Goal: Task Accomplishment & Management: Use online tool/utility

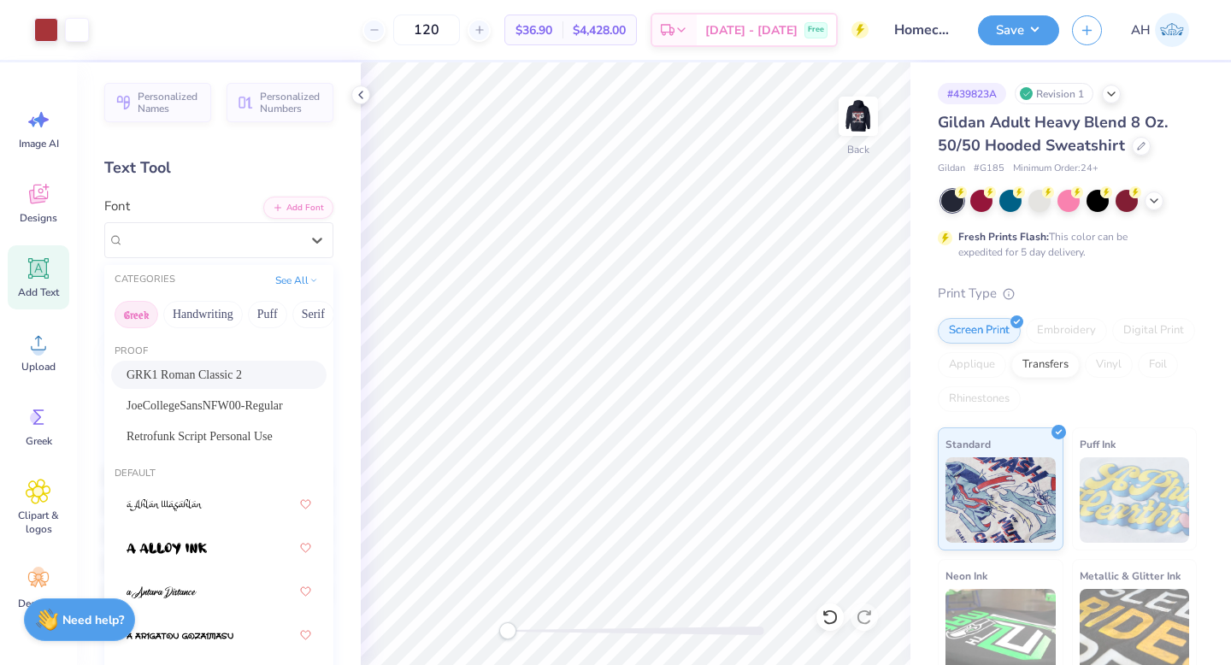
click at [146, 313] on button "Greek" at bounding box center [137, 314] width 44 height 27
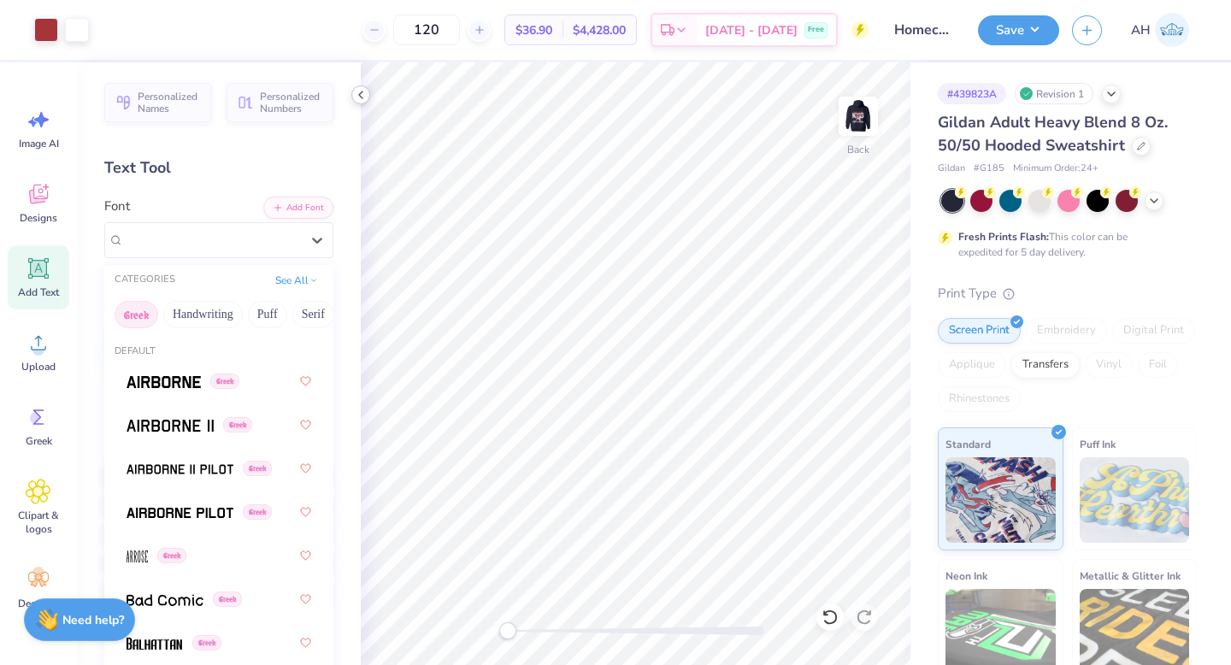
click at [363, 94] on icon at bounding box center [361, 95] width 14 height 14
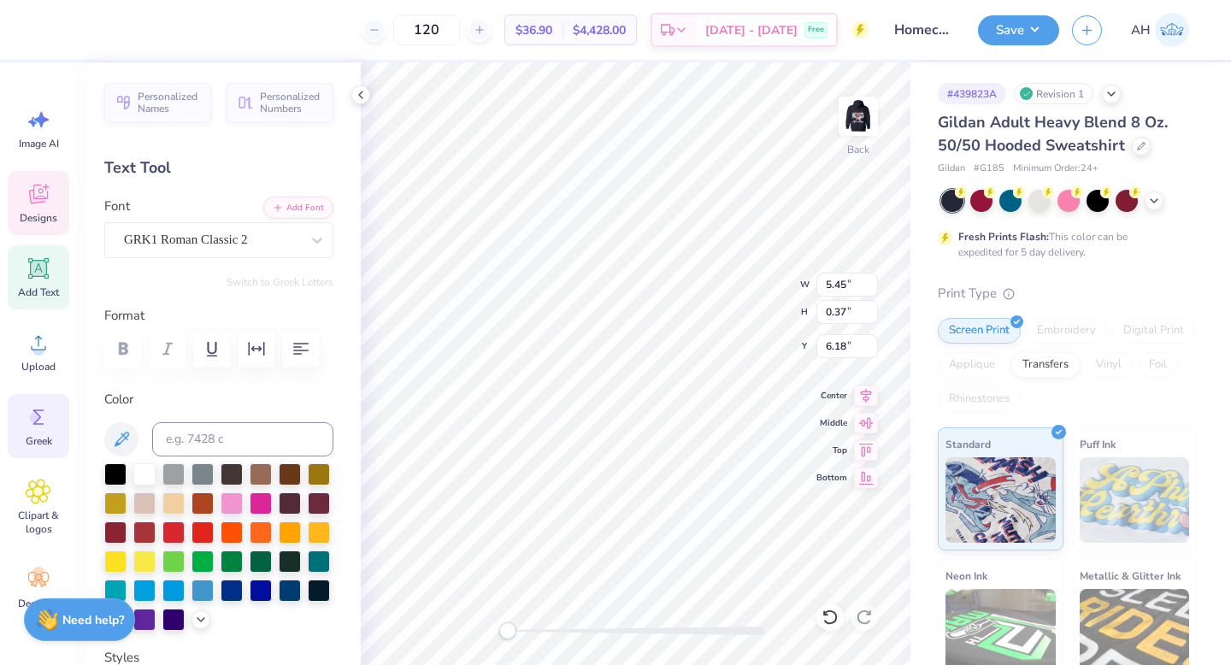
click at [44, 413] on icon at bounding box center [39, 417] width 26 height 26
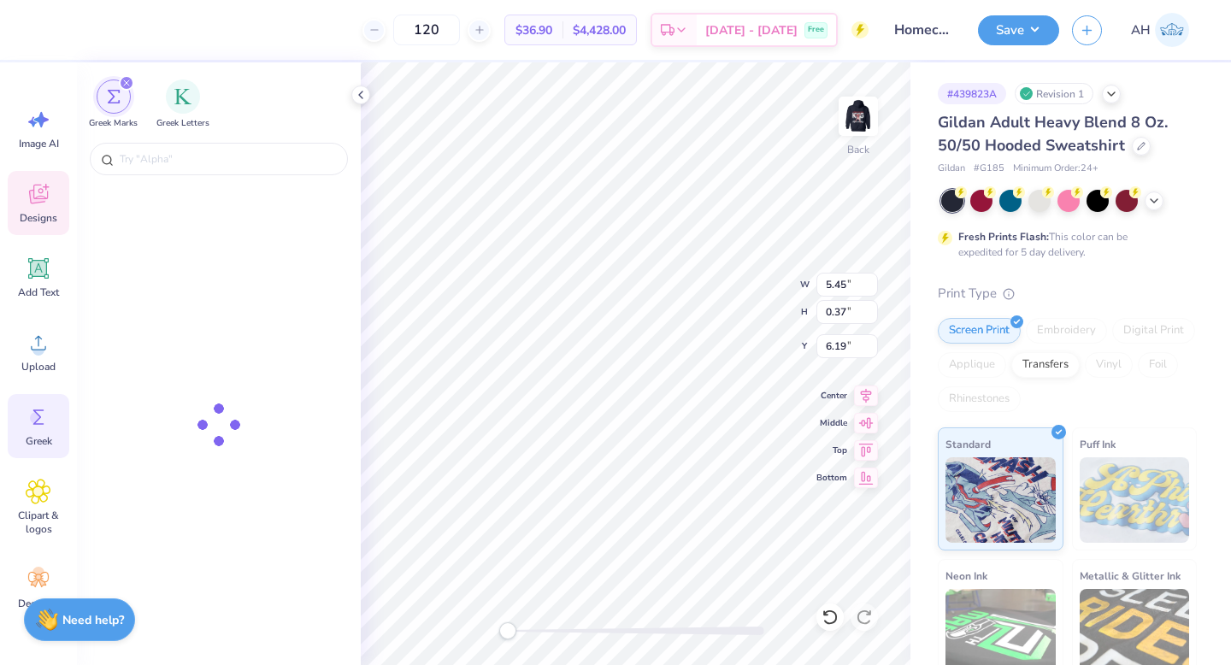
type input "6.19"
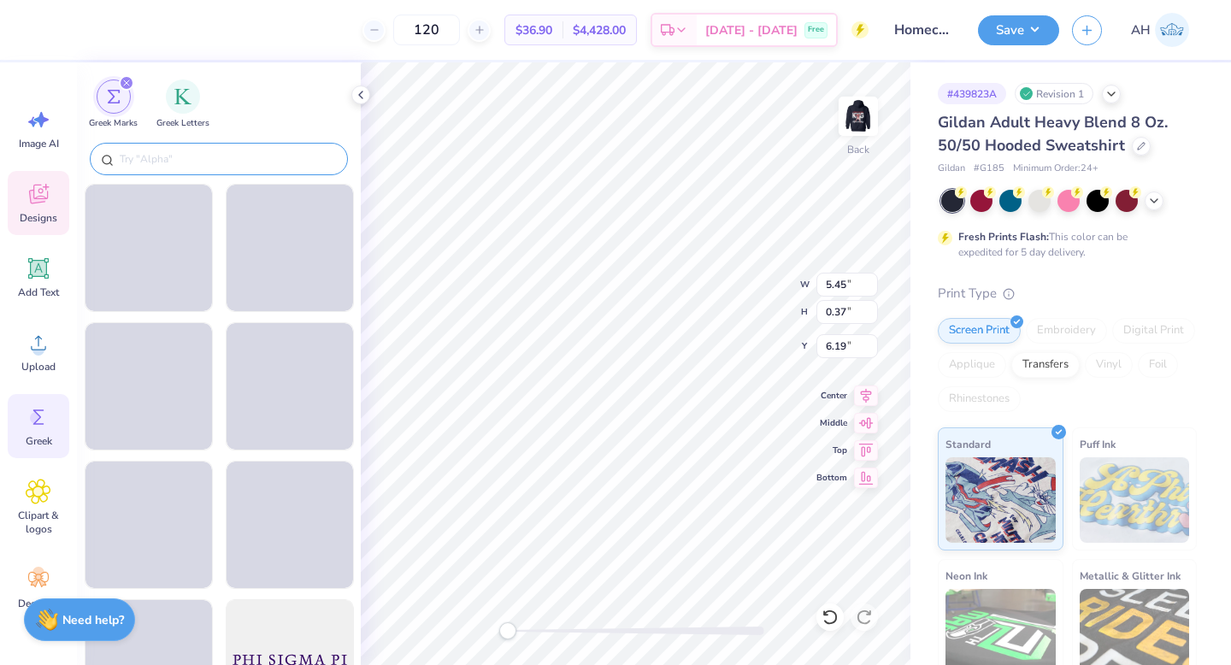
click at [183, 159] on input "text" at bounding box center [227, 158] width 219 height 17
click at [186, 104] on div "filter for Greek Letters" at bounding box center [183, 95] width 34 height 34
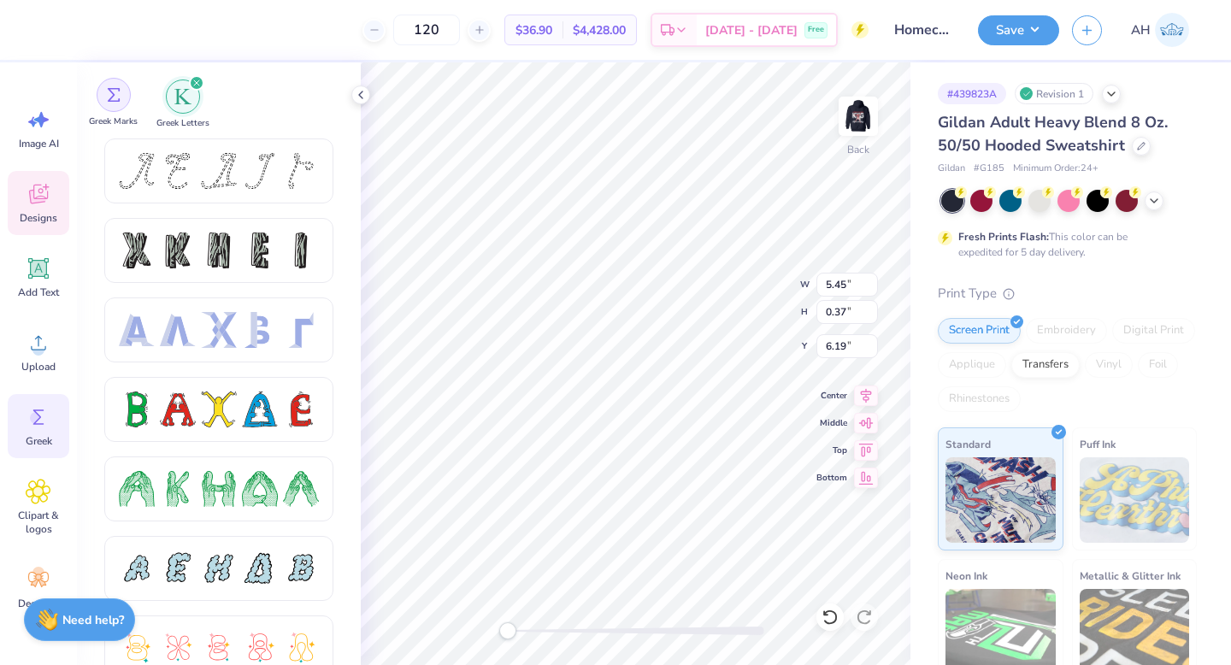
click at [123, 94] on div "filter for Greek Marks" at bounding box center [114, 95] width 34 height 34
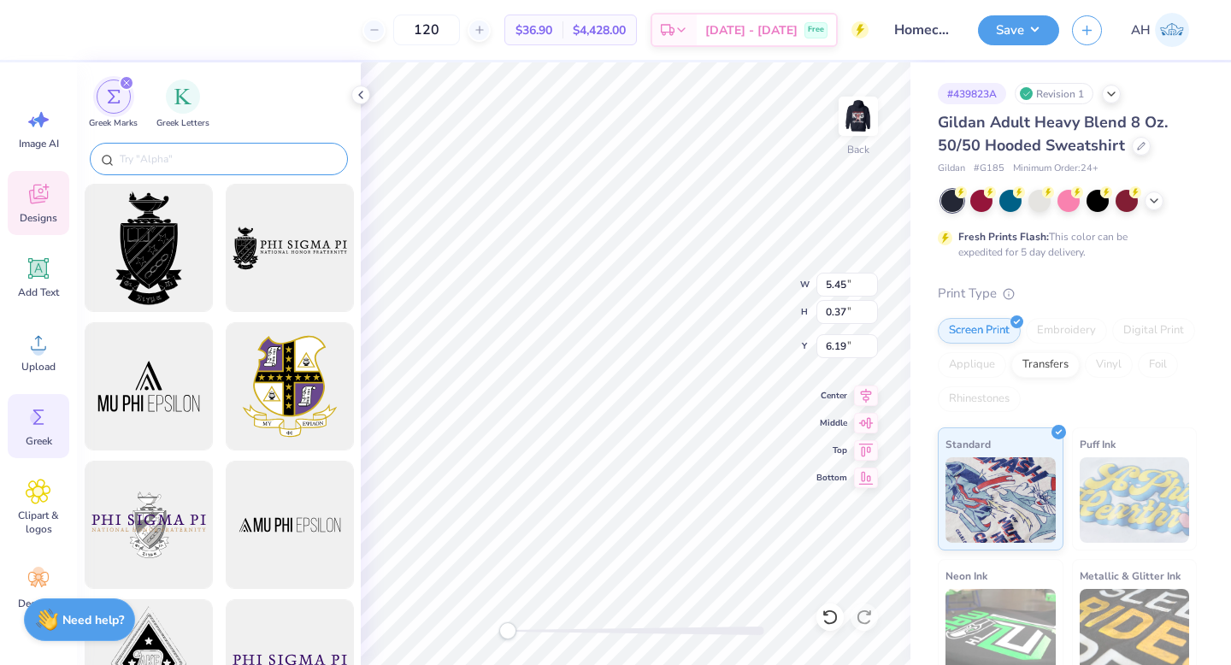
click at [207, 159] on input "text" at bounding box center [227, 158] width 219 height 17
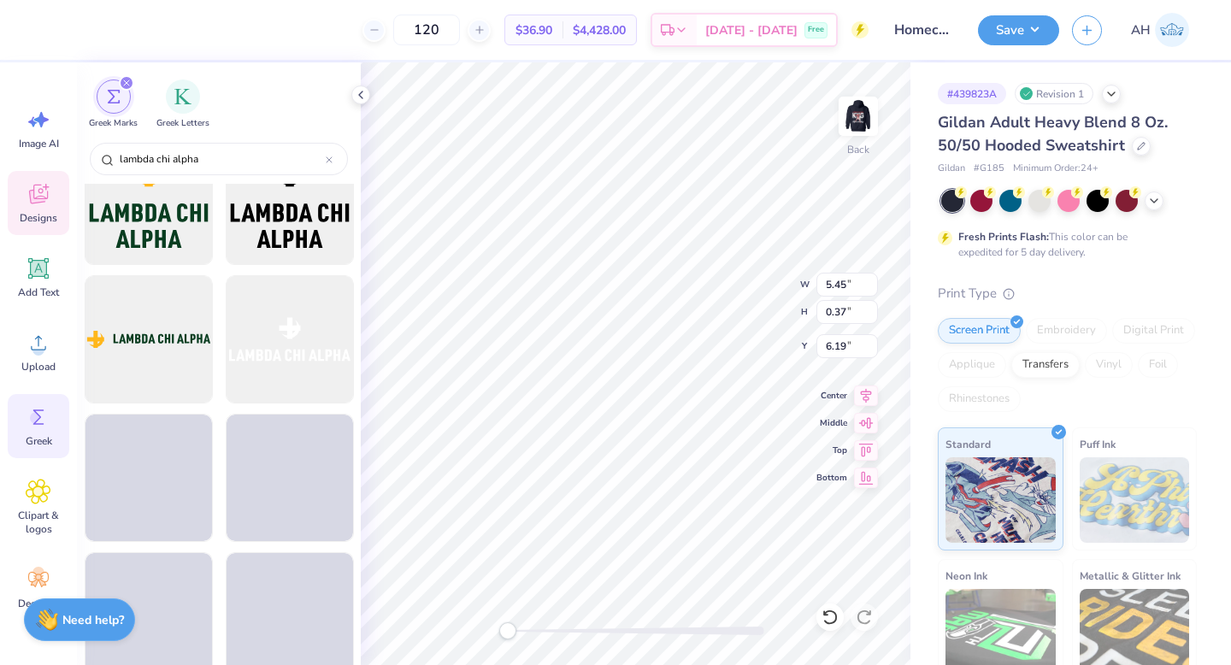
scroll to position [479, 0]
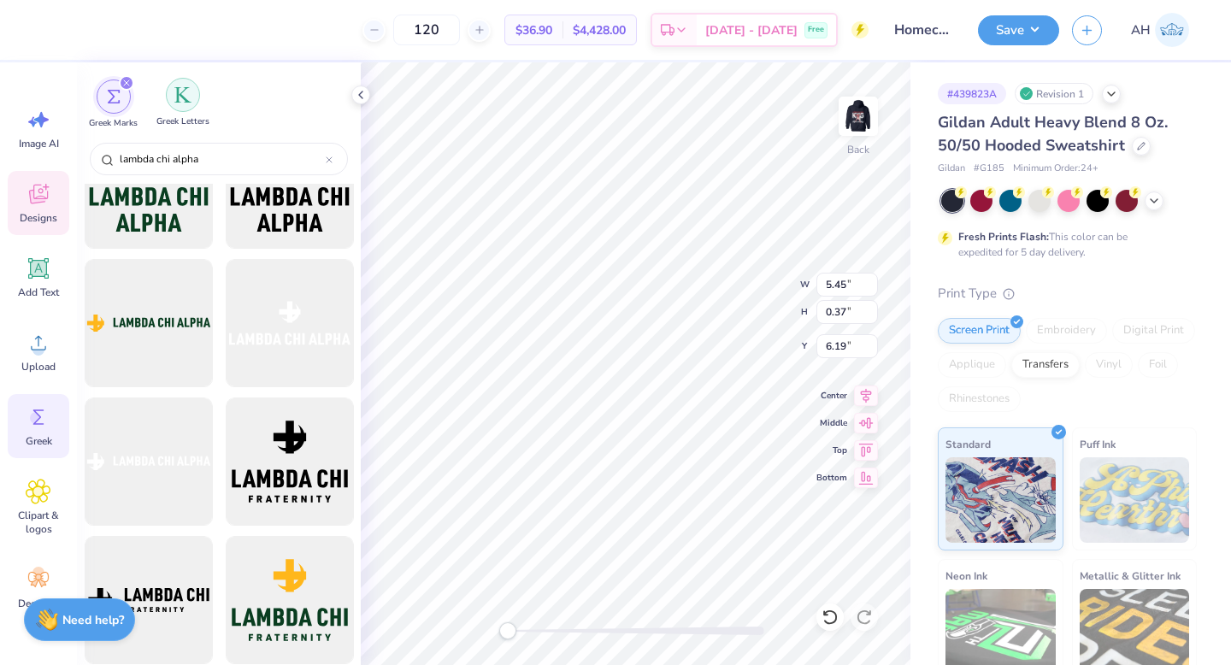
type input "lambda chi alpha"
click at [174, 96] on img "filter for Greek Letters" at bounding box center [182, 94] width 17 height 17
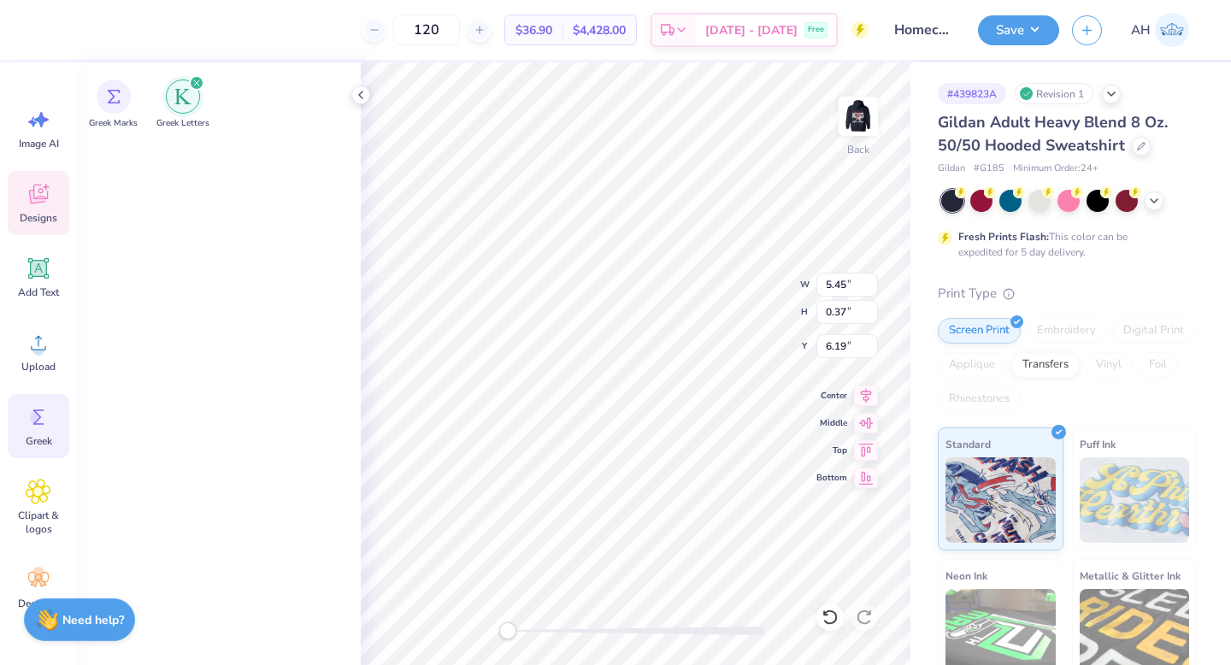
scroll to position [0, 0]
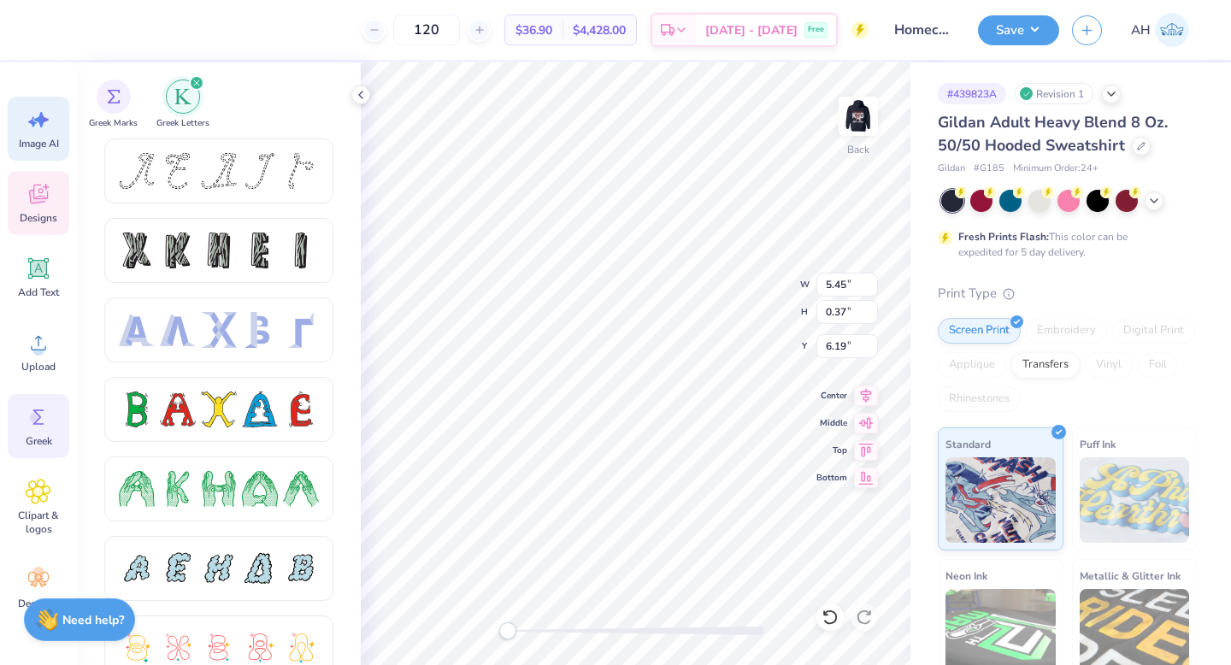
click at [47, 133] on div "Image AI" at bounding box center [39, 129] width 62 height 64
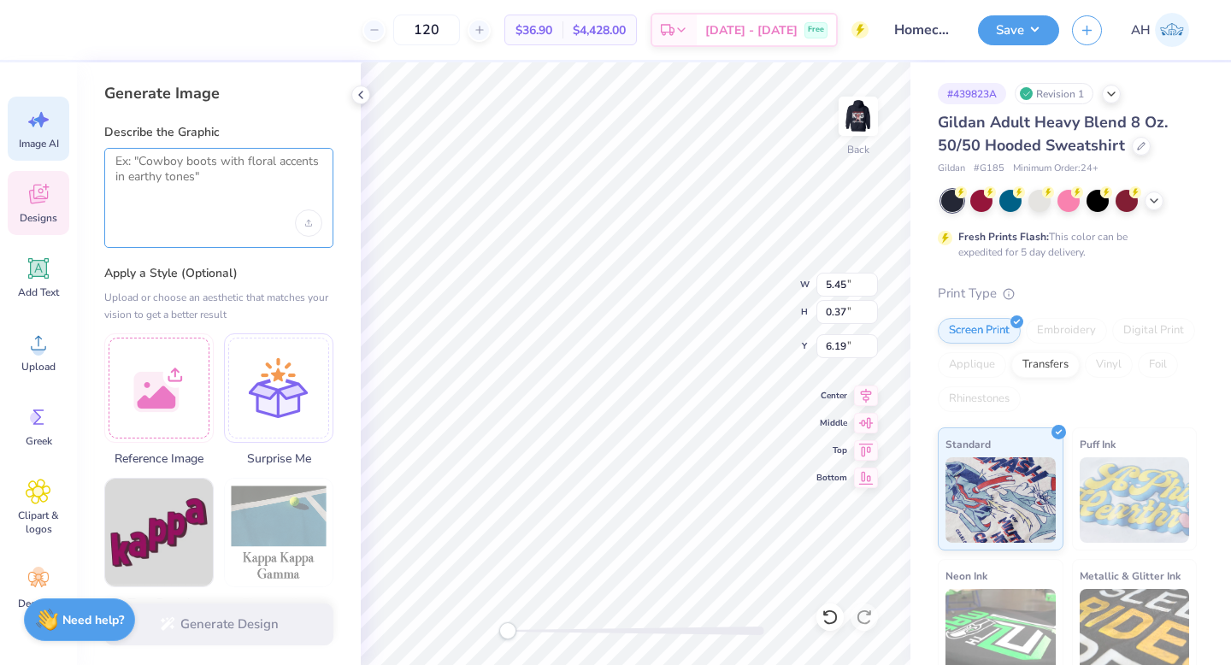
click at [205, 173] on textarea at bounding box center [218, 175] width 207 height 43
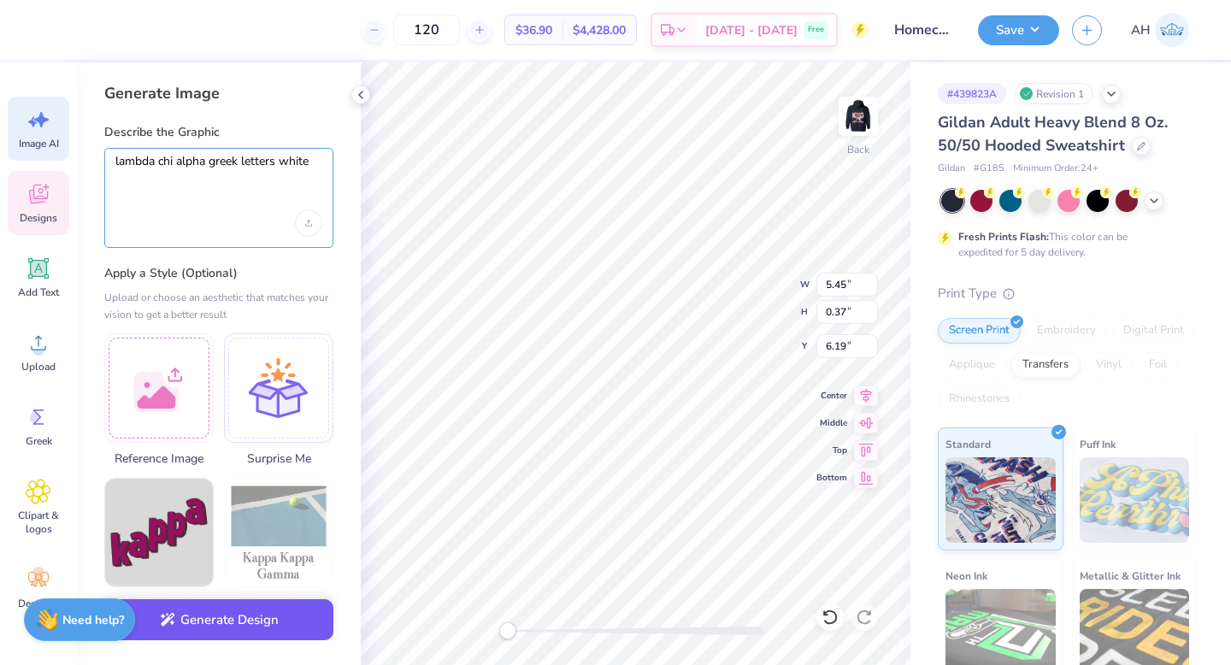
type textarea "lambda chi alpha greek letters white"
click at [200, 629] on button "Generate Design" at bounding box center [218, 620] width 229 height 42
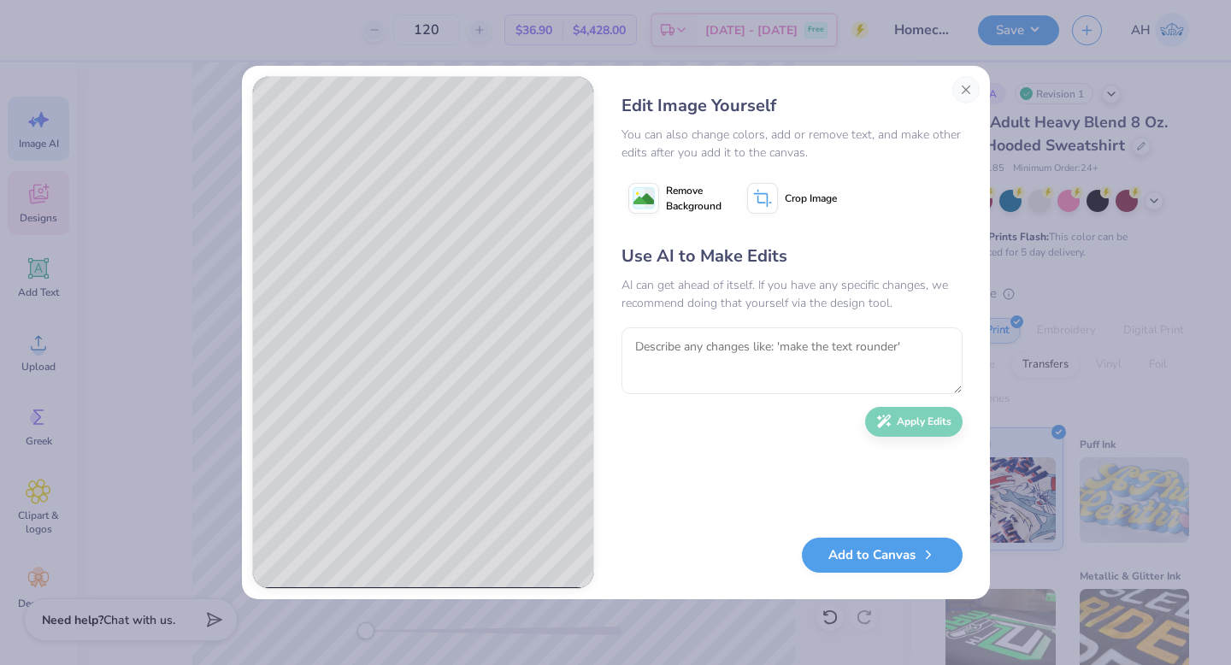
click at [648, 194] on image at bounding box center [643, 199] width 21 height 21
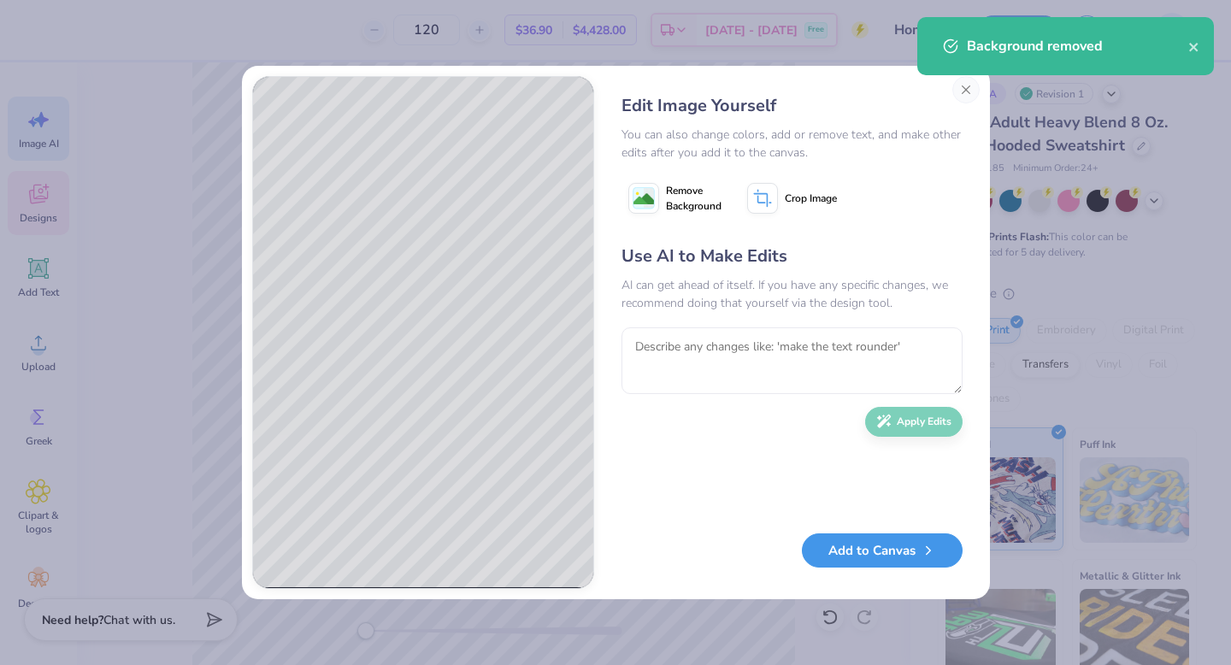
click at [863, 545] on button "Add to Canvas" at bounding box center [882, 550] width 161 height 35
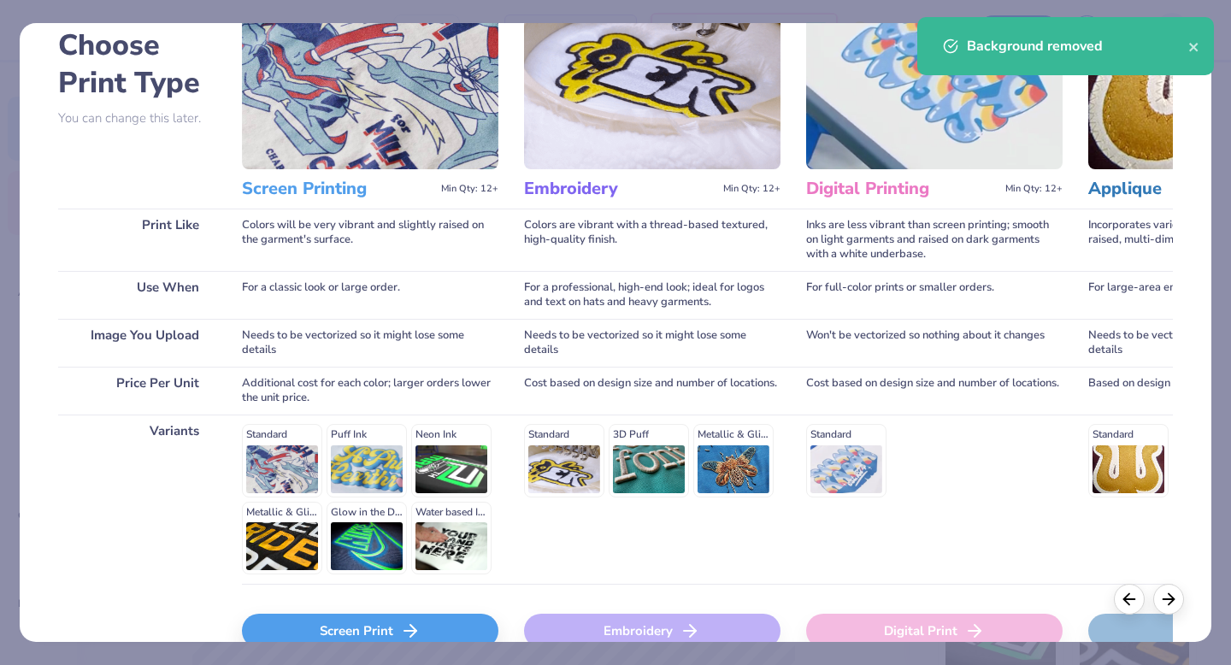
scroll to position [123, 0]
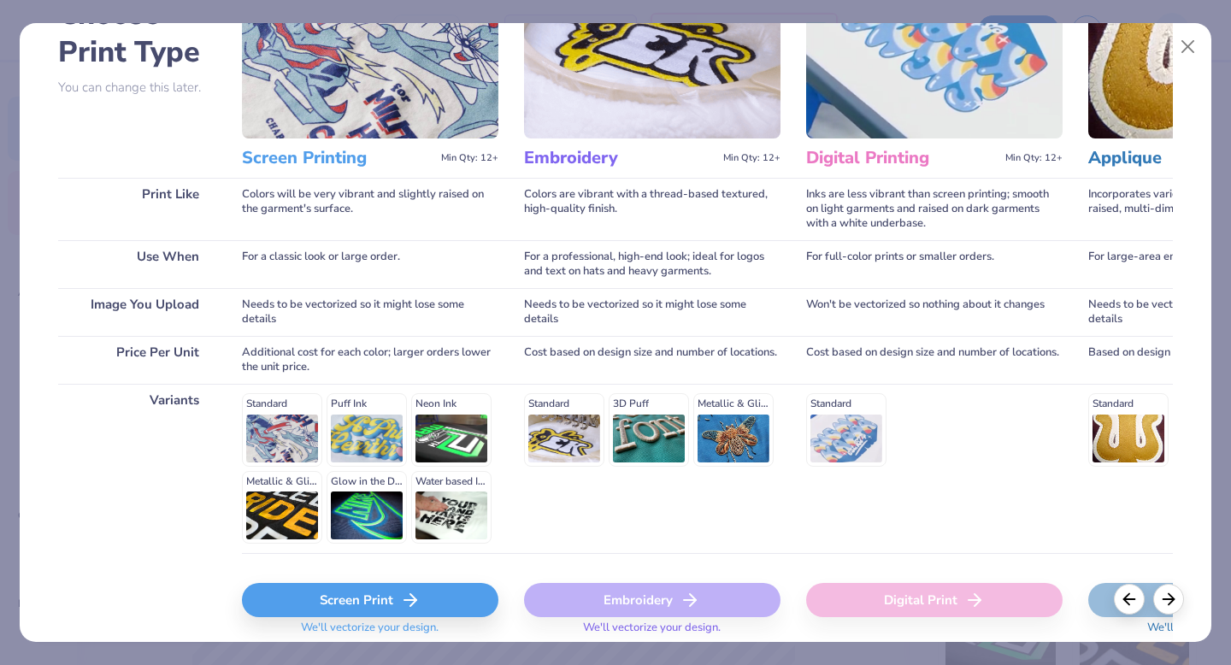
click at [311, 602] on div "Screen Print" at bounding box center [370, 600] width 256 height 34
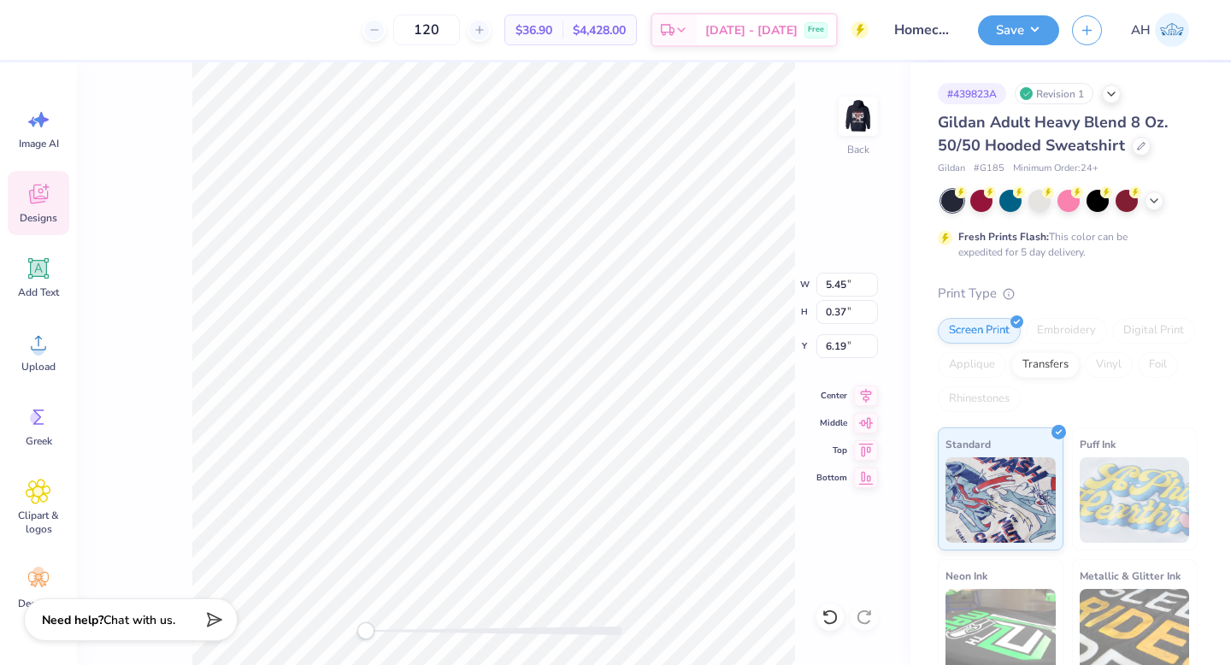
scroll to position [0, 0]
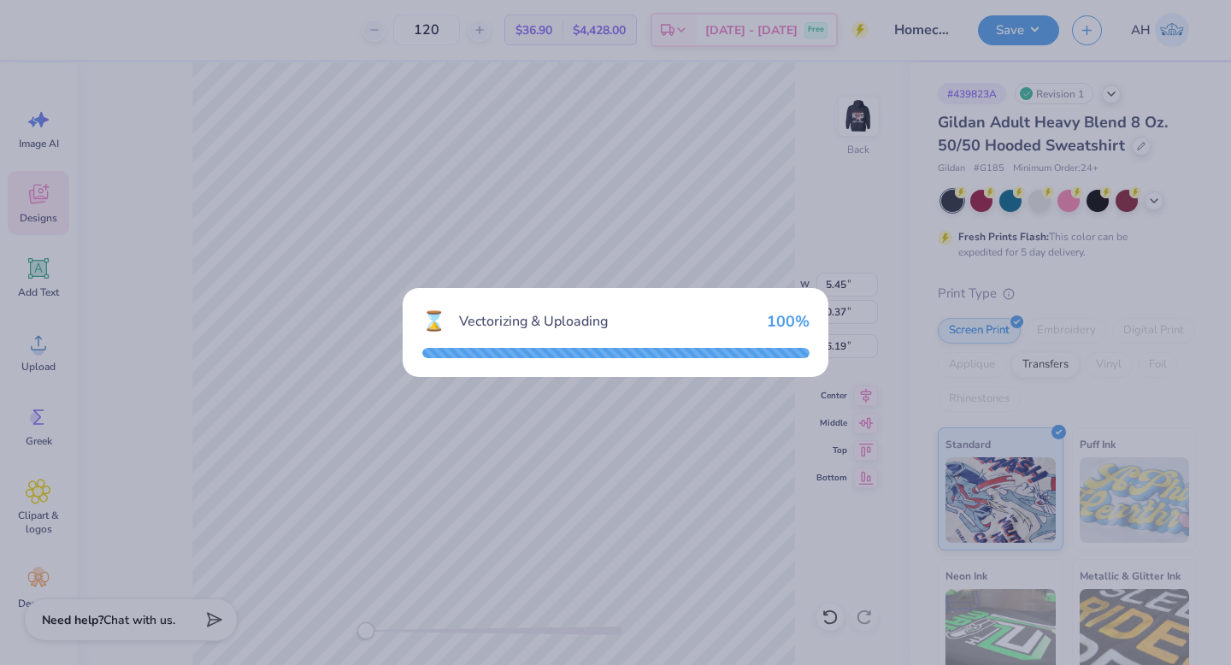
type input "15.00"
type input "7.34"
type input "3.58"
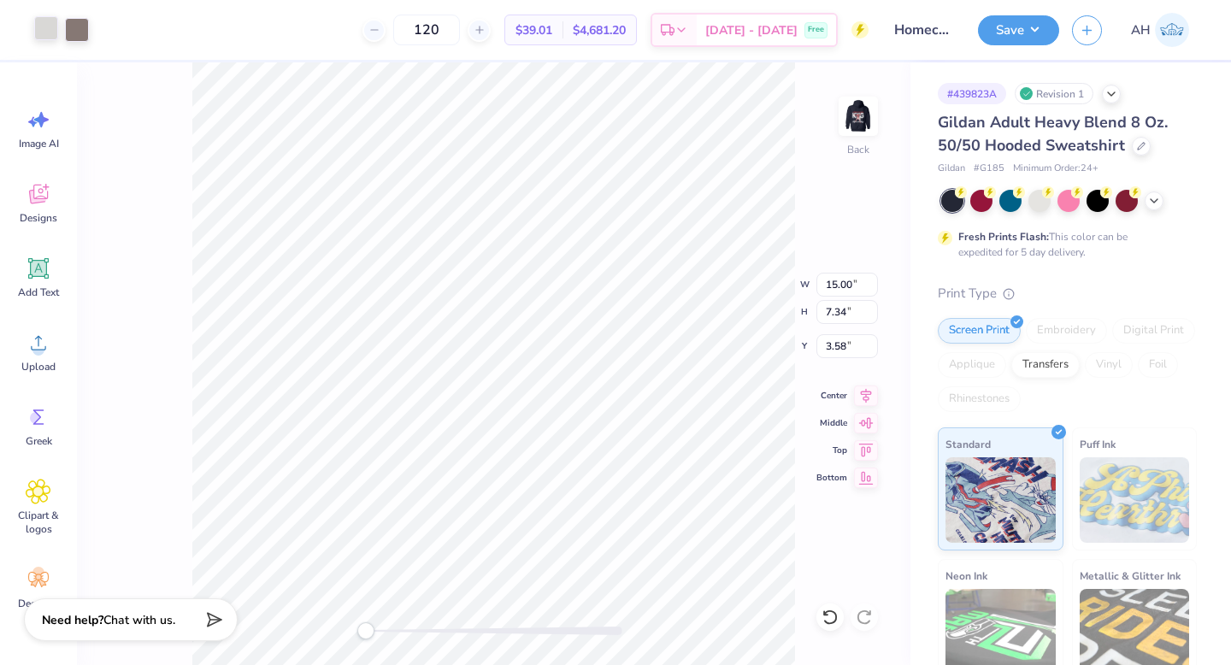
click at [34, 21] on div at bounding box center [46, 28] width 24 height 24
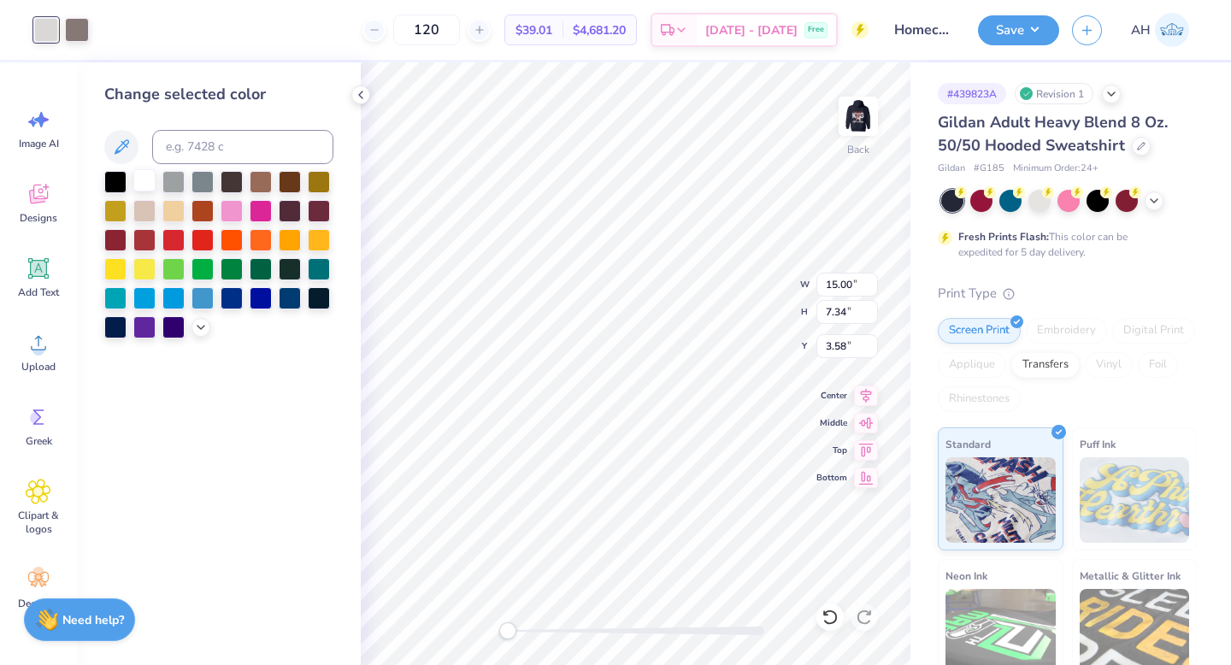
click at [153, 187] on div at bounding box center [144, 180] width 22 height 22
click at [71, 23] on div at bounding box center [77, 28] width 24 height 24
click at [146, 182] on div at bounding box center [144, 180] width 22 height 22
click at [78, 32] on div at bounding box center [77, 28] width 24 height 24
click at [140, 181] on div at bounding box center [144, 180] width 22 height 22
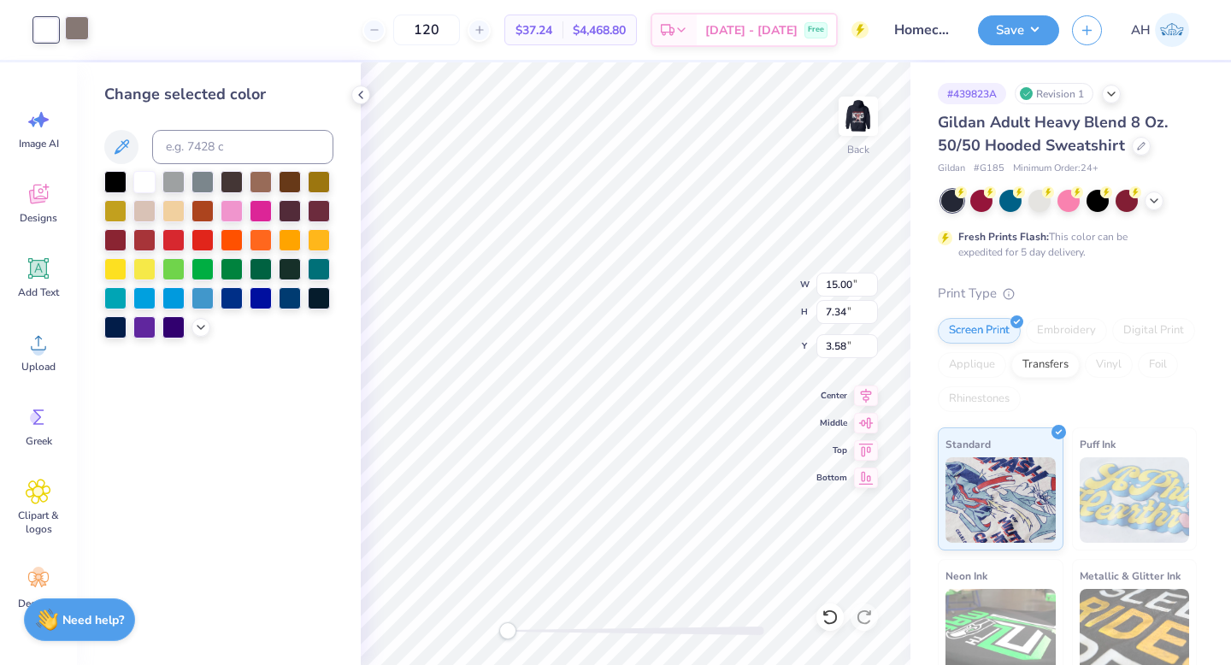
click at [77, 32] on div at bounding box center [77, 28] width 24 height 24
click at [183, 137] on input at bounding box center [242, 147] width 181 height 34
type input "white"
type input "5.45"
type input "0.37"
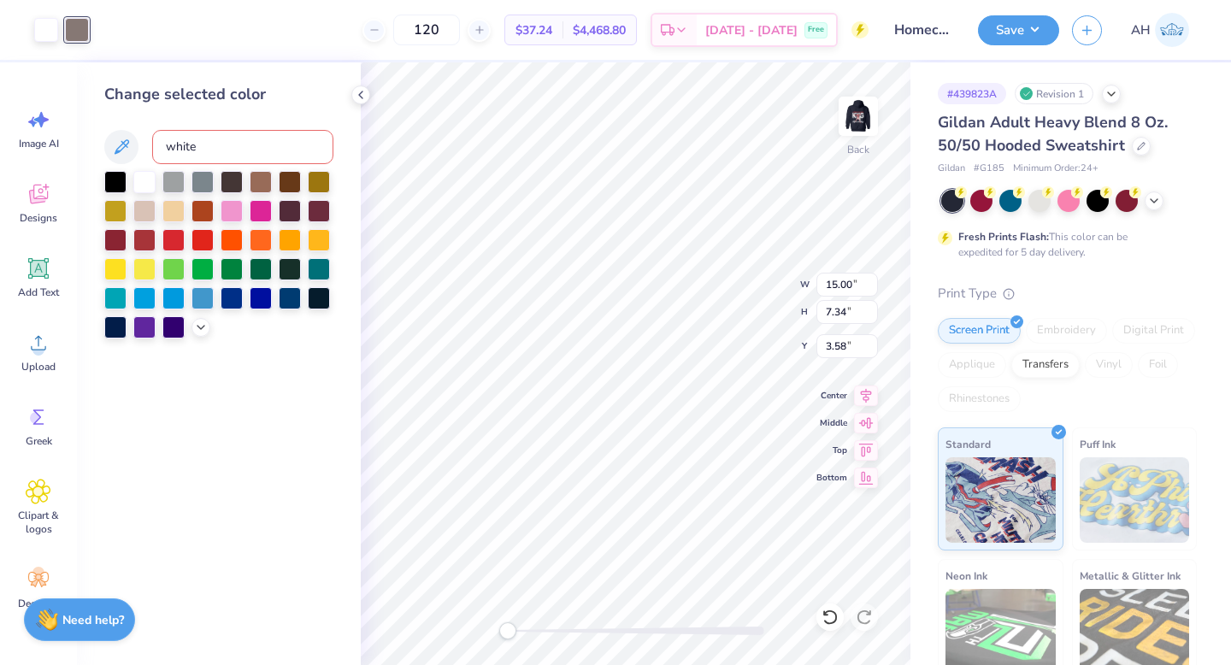
type input "6.19"
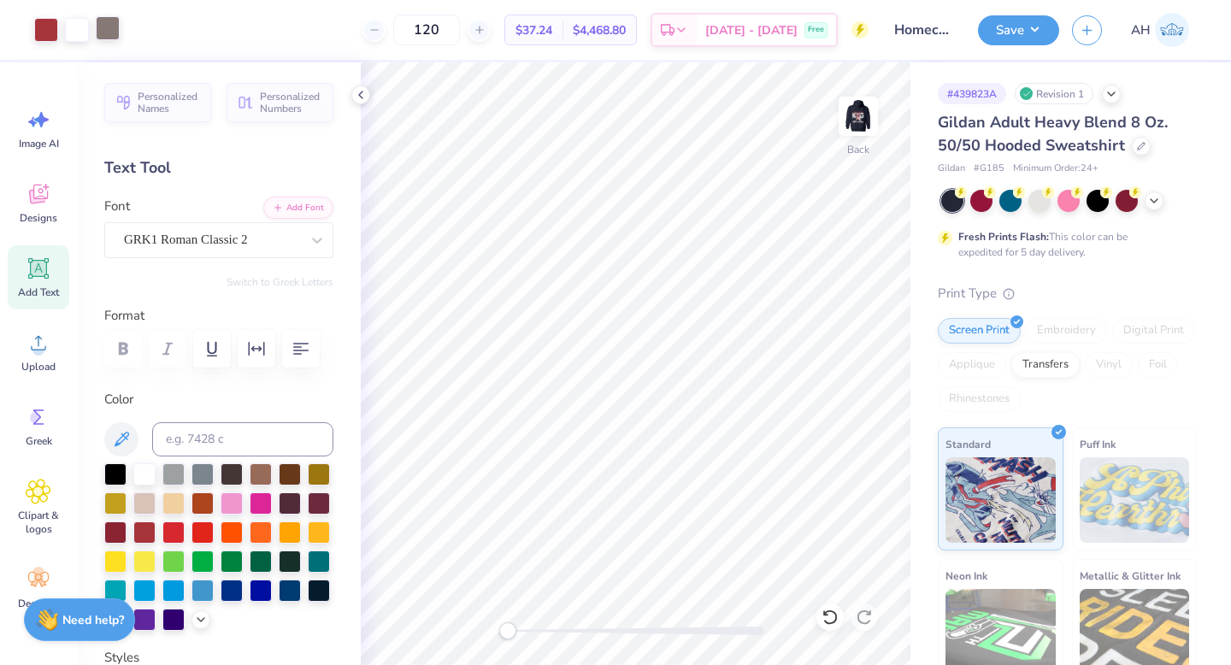
click at [112, 37] on div at bounding box center [108, 28] width 24 height 24
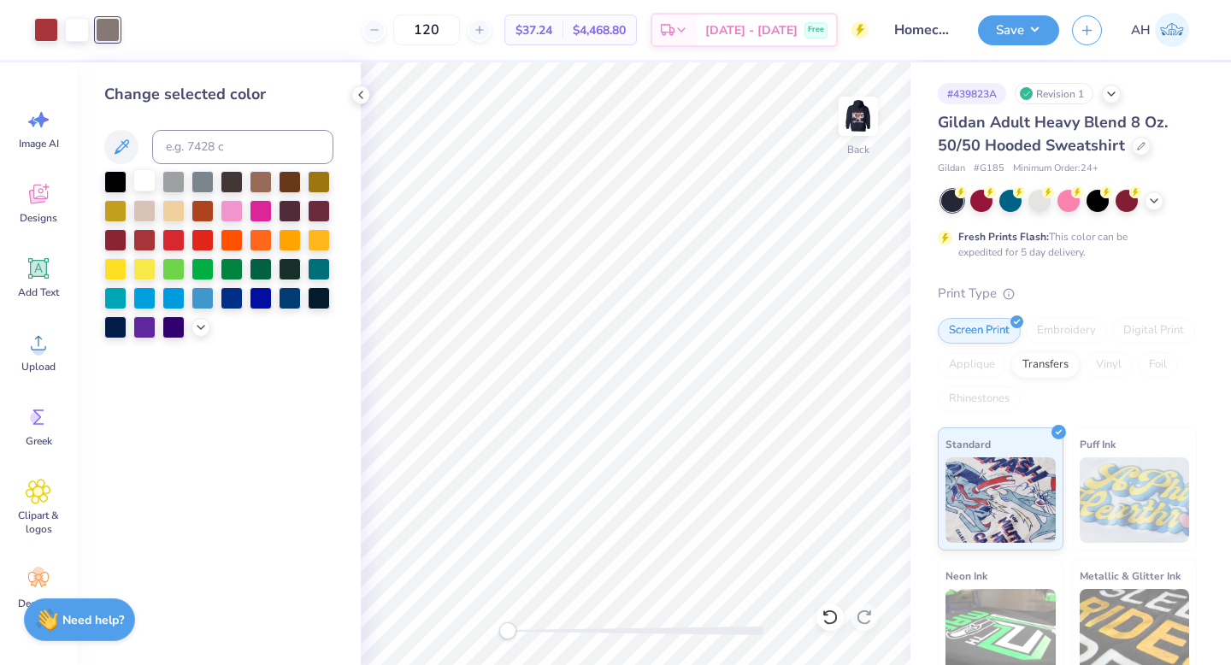
click at [146, 179] on div at bounding box center [144, 180] width 22 height 22
click at [1019, 33] on button "Save" at bounding box center [1018, 28] width 81 height 30
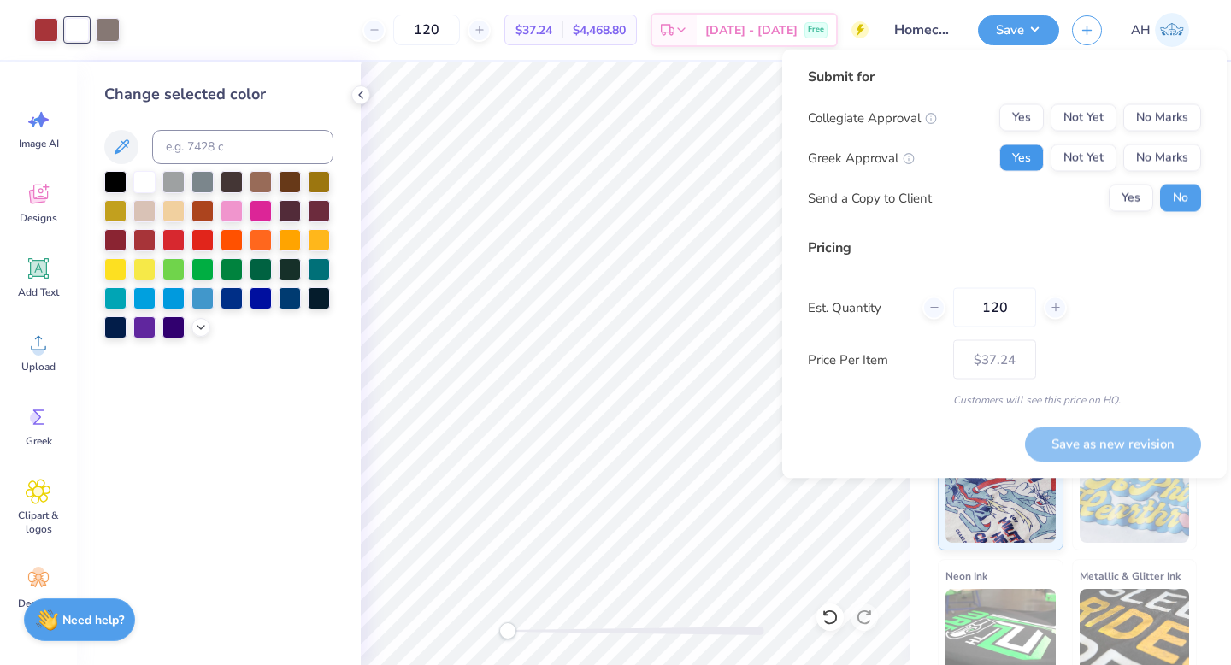
click at [1023, 161] on button "Yes" at bounding box center [1021, 157] width 44 height 27
click at [1167, 109] on button "No Marks" at bounding box center [1162, 117] width 78 height 27
click at [1081, 451] on button "Save as new revision" at bounding box center [1113, 444] width 176 height 35
type input "$37.24"
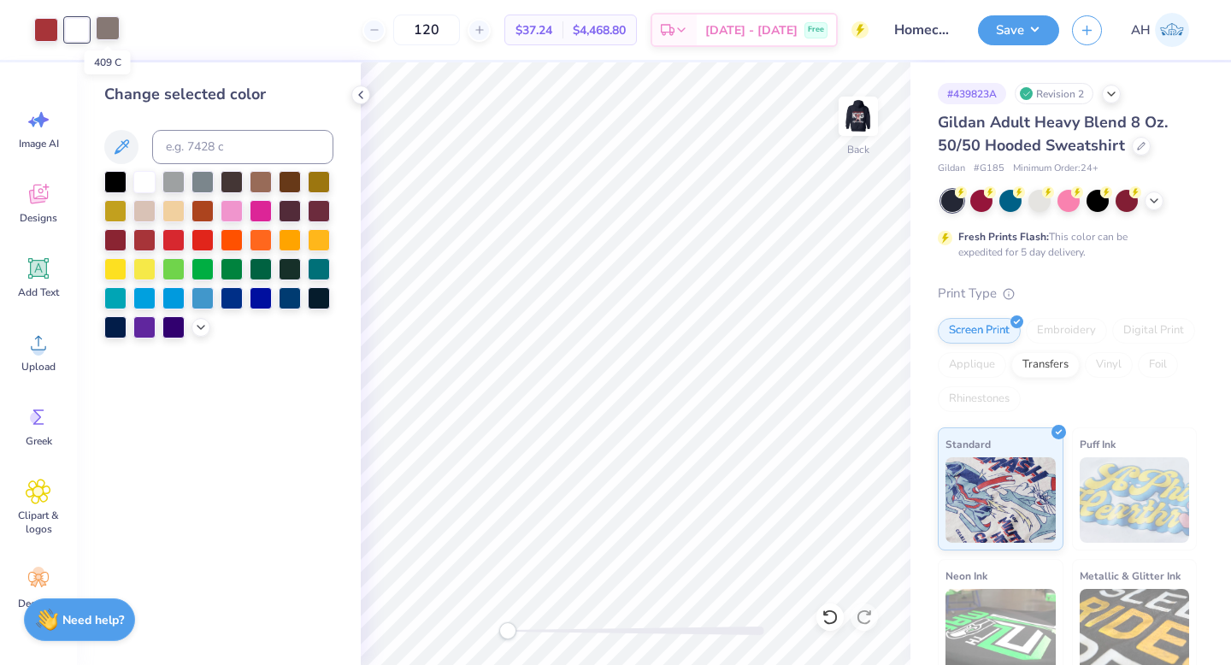
click at [113, 34] on div at bounding box center [108, 28] width 24 height 24
click at [147, 180] on div at bounding box center [144, 180] width 22 height 22
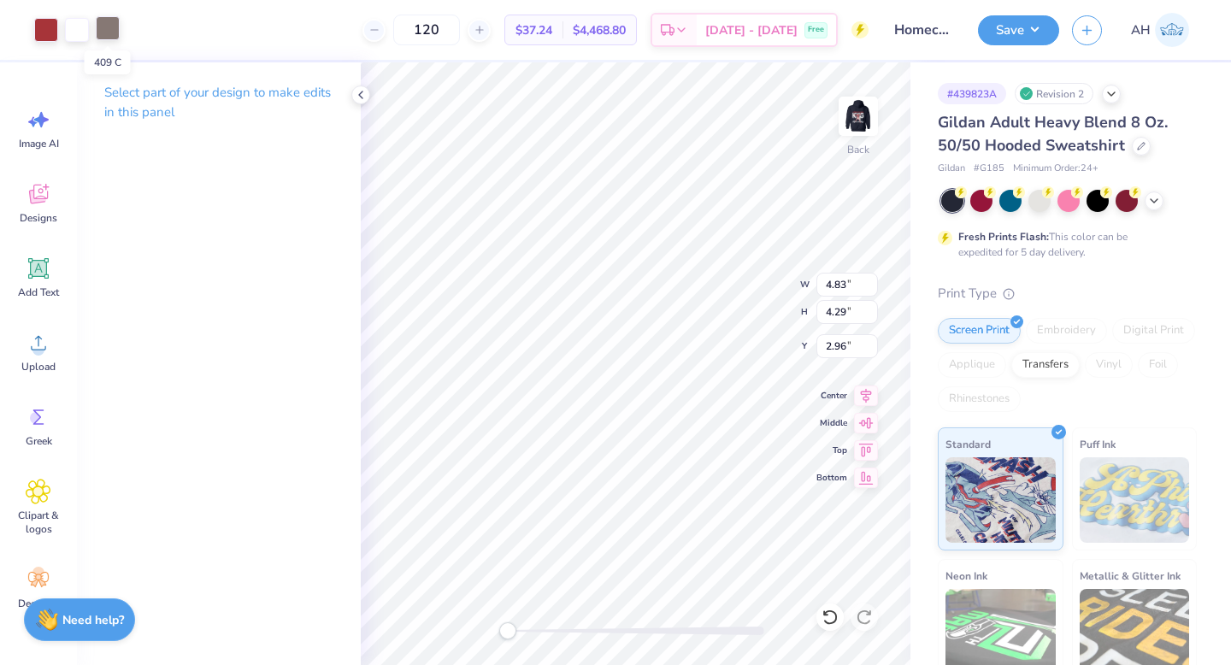
click at [113, 28] on div at bounding box center [108, 28] width 24 height 24
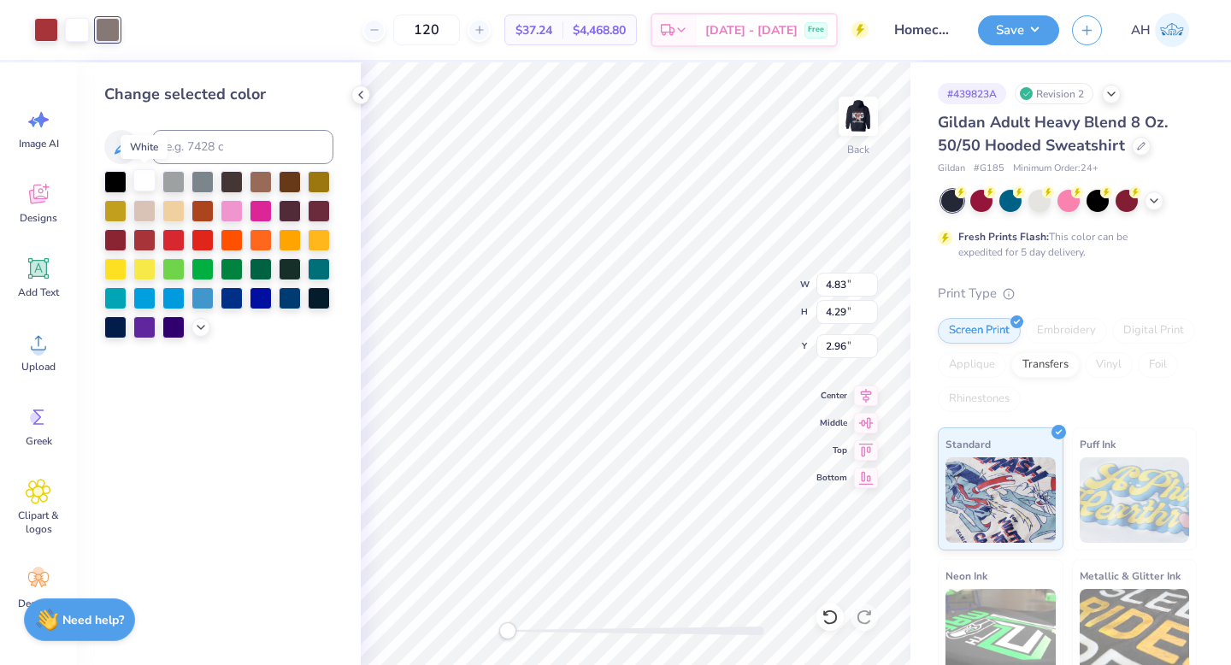
click at [152, 184] on div at bounding box center [144, 180] width 22 height 22
click at [150, 183] on div at bounding box center [144, 180] width 22 height 22
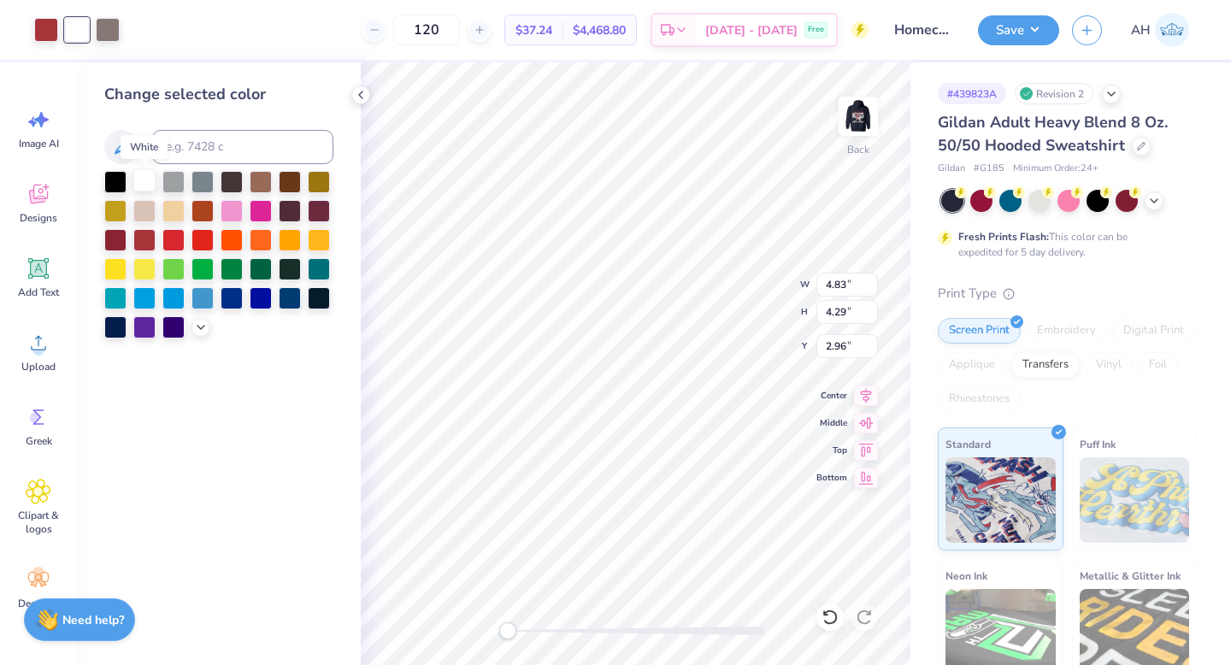
click at [150, 182] on div at bounding box center [144, 180] width 22 height 22
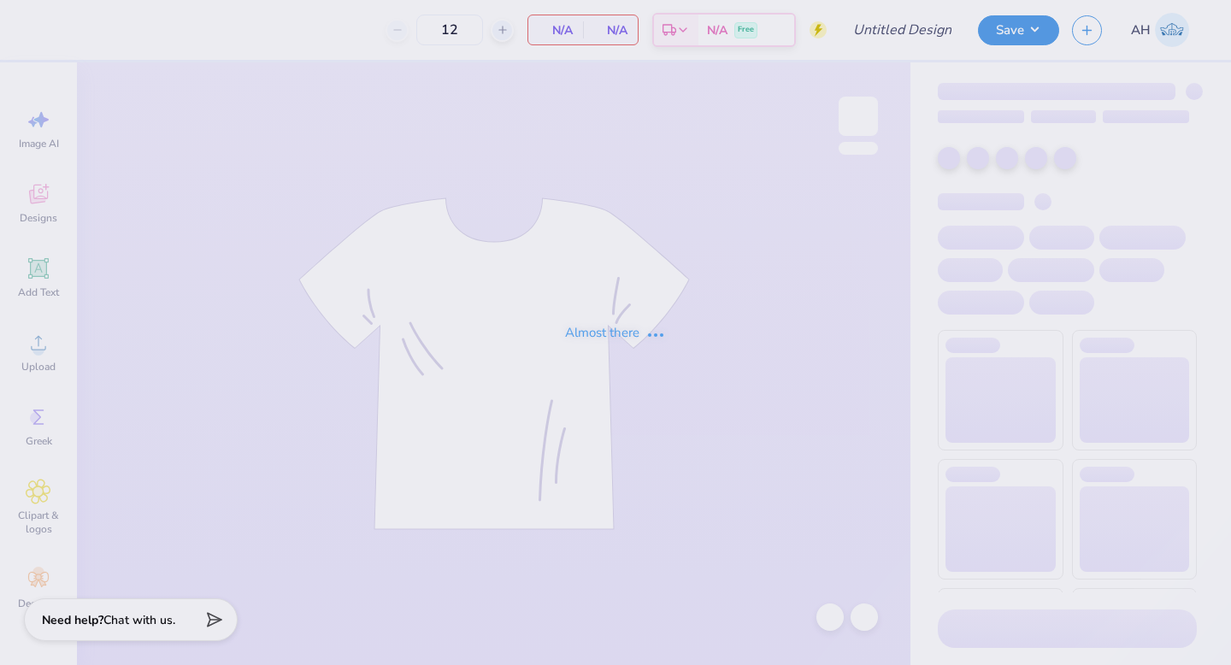
type input "Homecoming 2025"
type input "120"
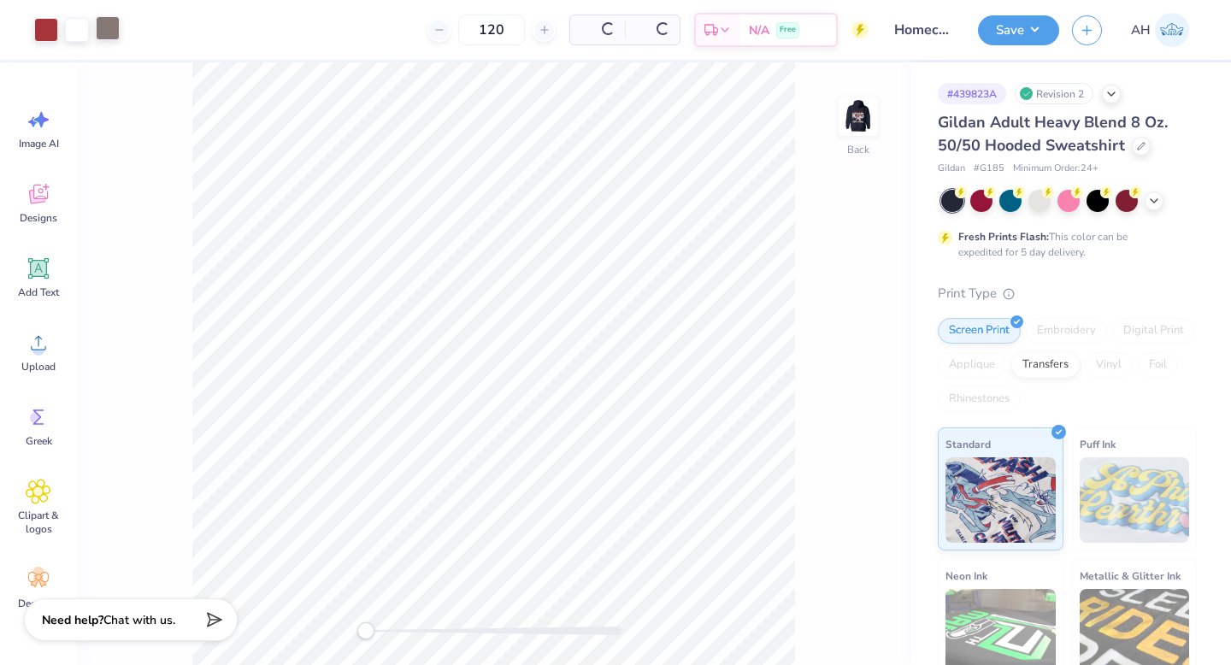
click at [118, 32] on div at bounding box center [108, 28] width 24 height 24
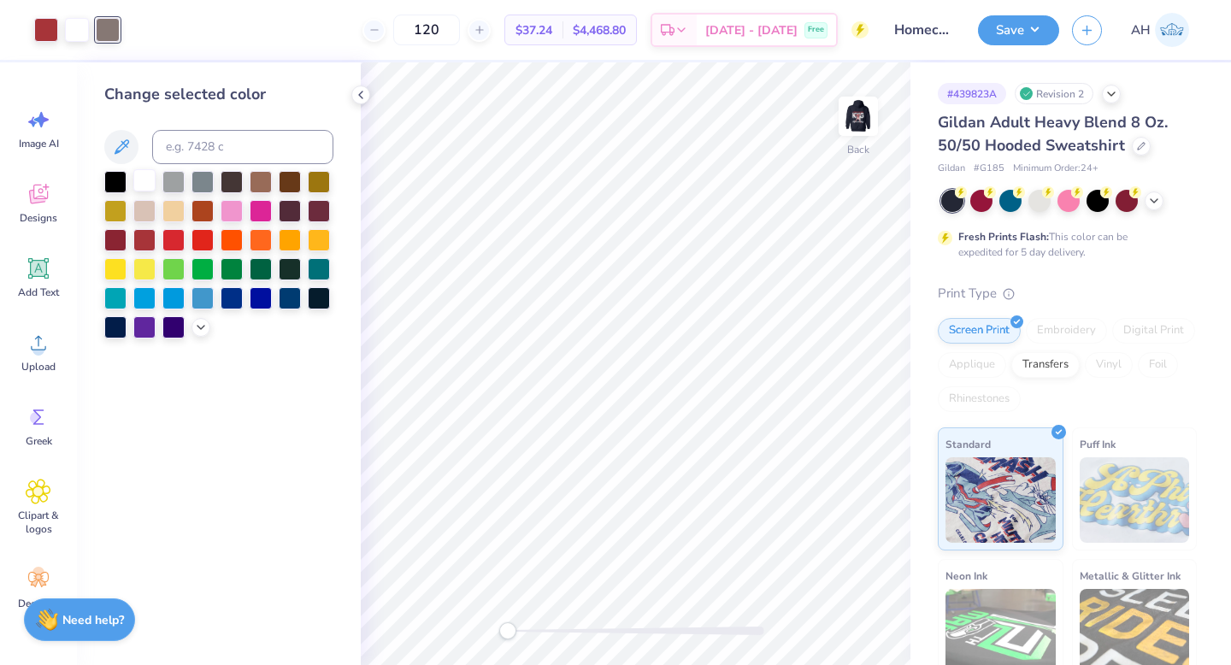
click at [150, 176] on div at bounding box center [144, 180] width 22 height 22
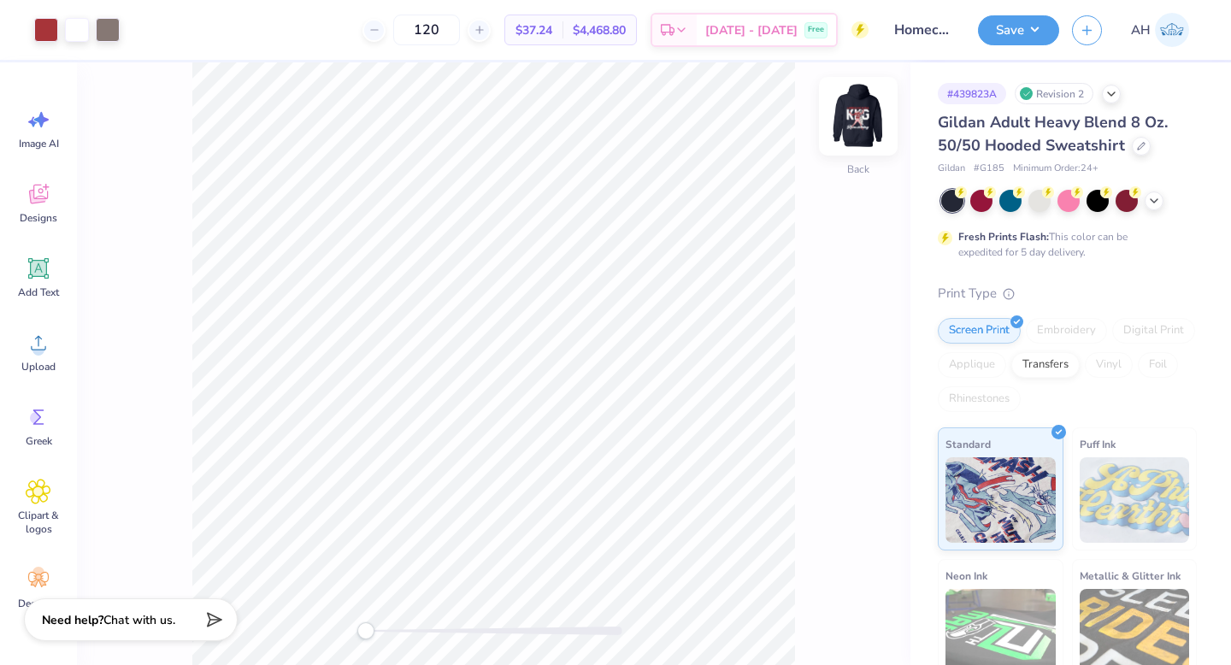
click at [863, 122] on img at bounding box center [858, 116] width 68 height 68
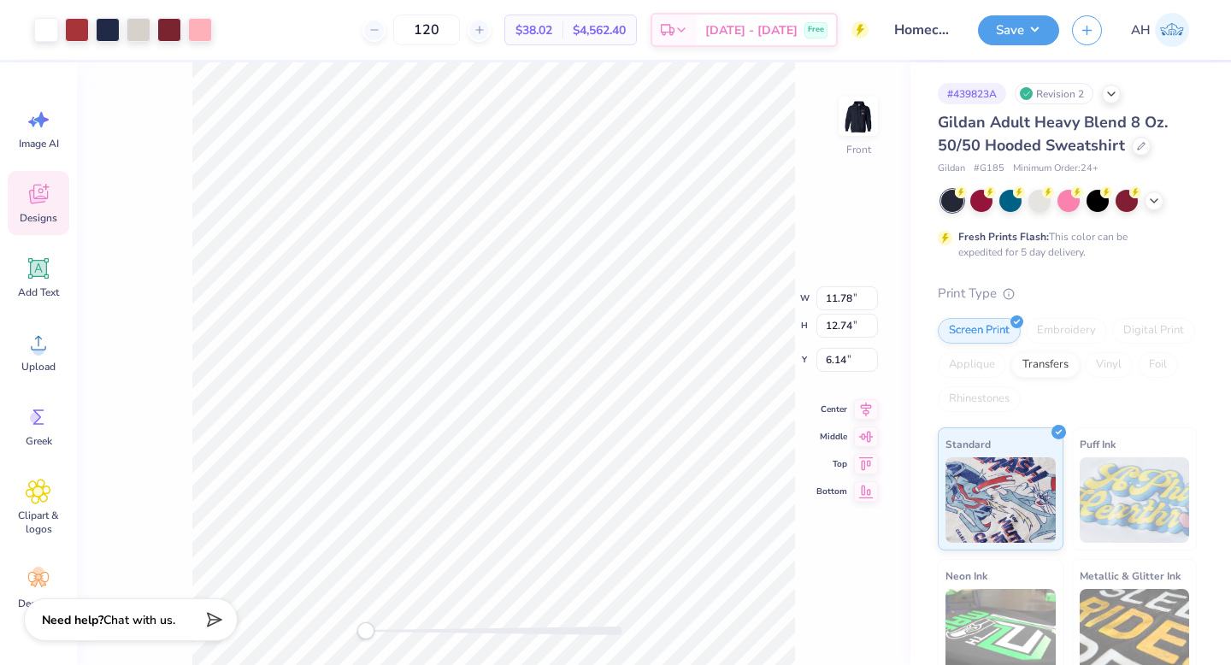
click at [178, 190] on div "Front W 11.78 11.78 " H 12.74 12.74 " Y 6.14 6.14 " Center Middle Top Bottom" at bounding box center [493, 363] width 833 height 603
click at [826, 617] on icon at bounding box center [830, 617] width 17 height 17
click at [827, 619] on icon at bounding box center [830, 617] width 17 height 17
click at [138, 38] on div at bounding box center [139, 28] width 24 height 24
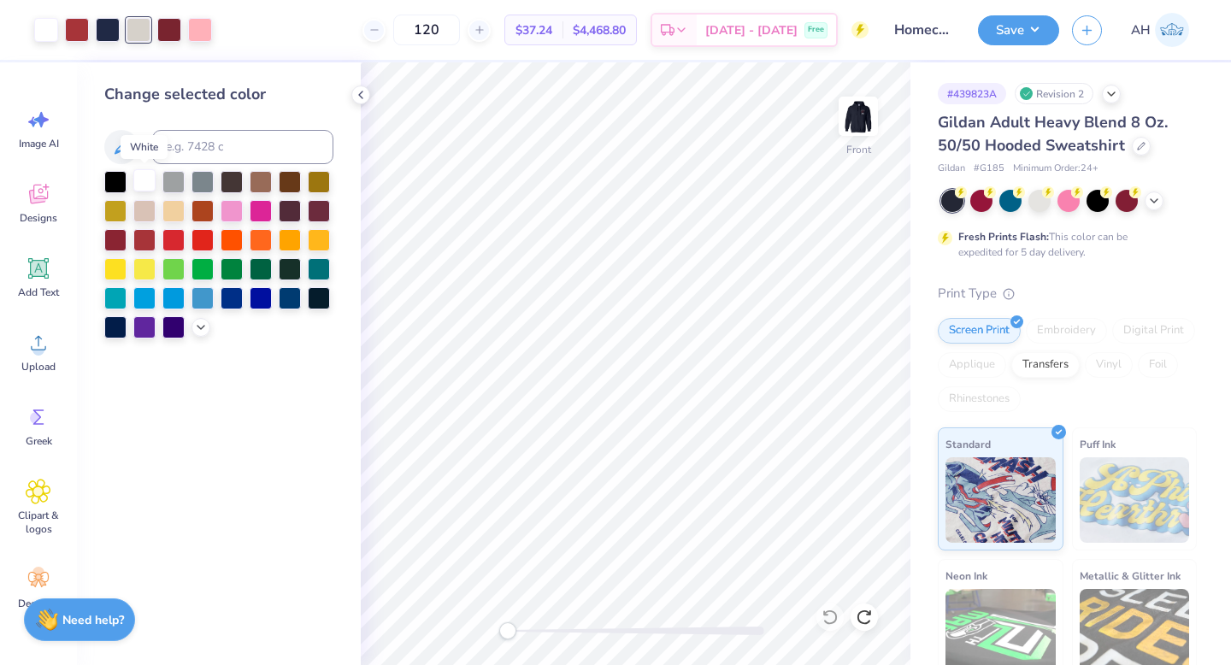
click at [138, 181] on div at bounding box center [144, 180] width 22 height 22
click at [171, 28] on div at bounding box center [169, 28] width 24 height 24
click at [141, 179] on div at bounding box center [144, 180] width 22 height 22
click at [141, 28] on div at bounding box center [139, 28] width 24 height 24
click at [177, 147] on input at bounding box center [242, 147] width 181 height 34
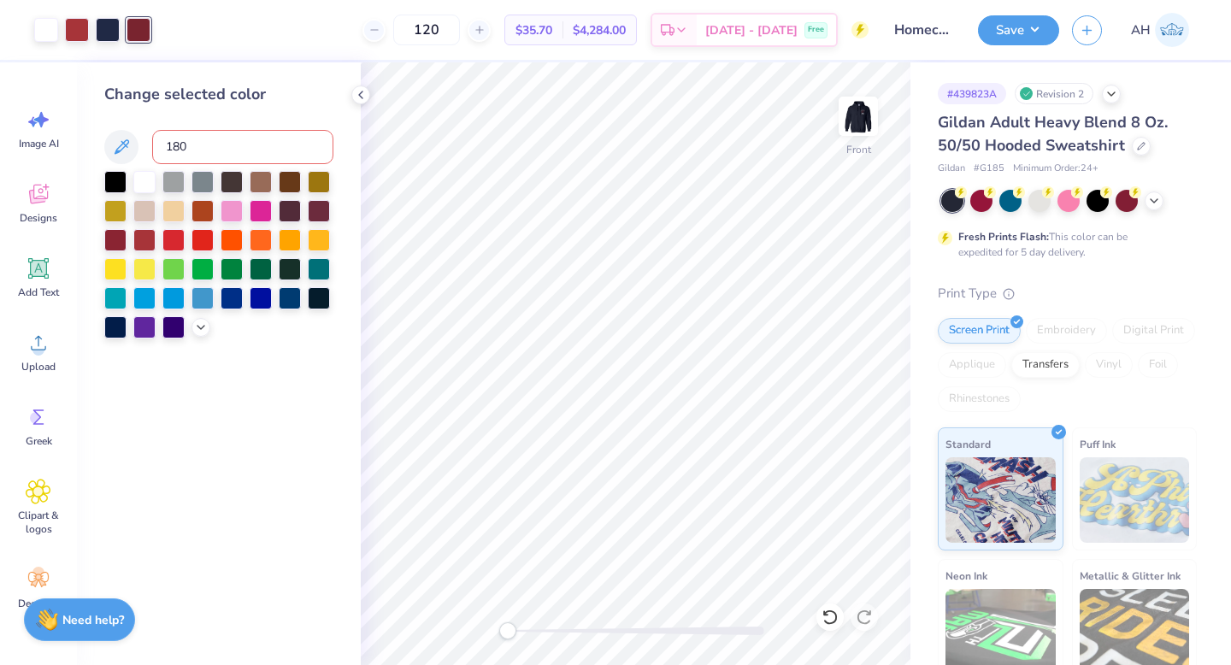
type input "1807"
click at [863, 125] on img at bounding box center [858, 116] width 68 height 68
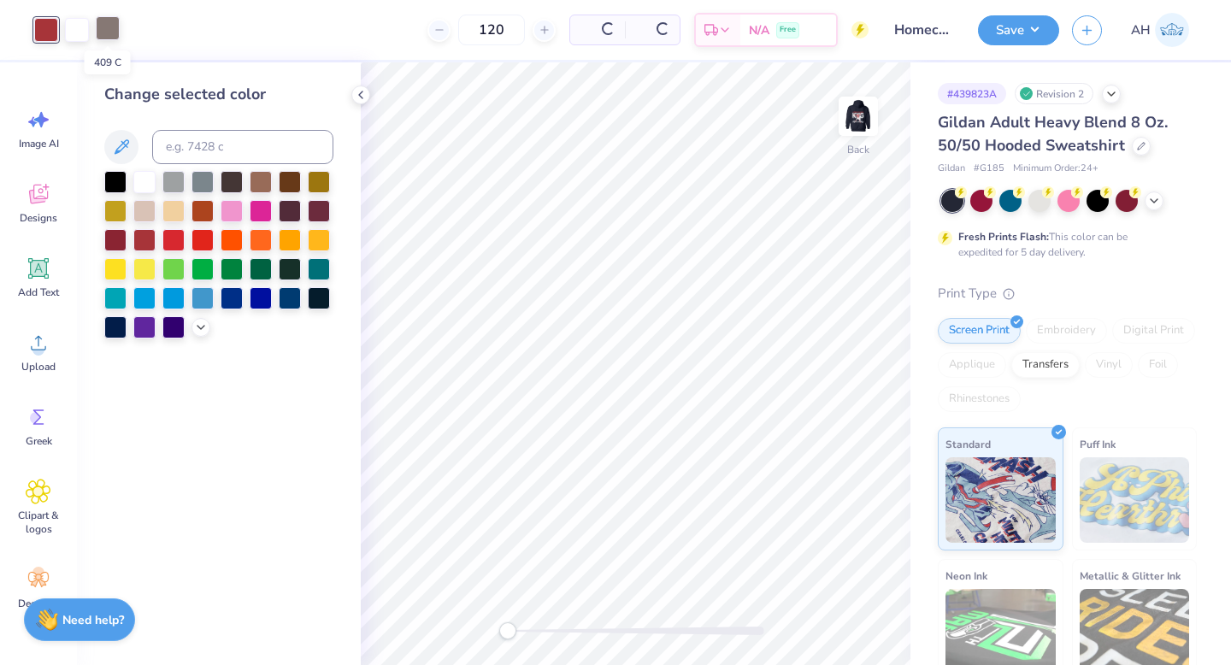
click at [107, 32] on div at bounding box center [108, 28] width 24 height 24
click at [151, 184] on div at bounding box center [144, 180] width 22 height 22
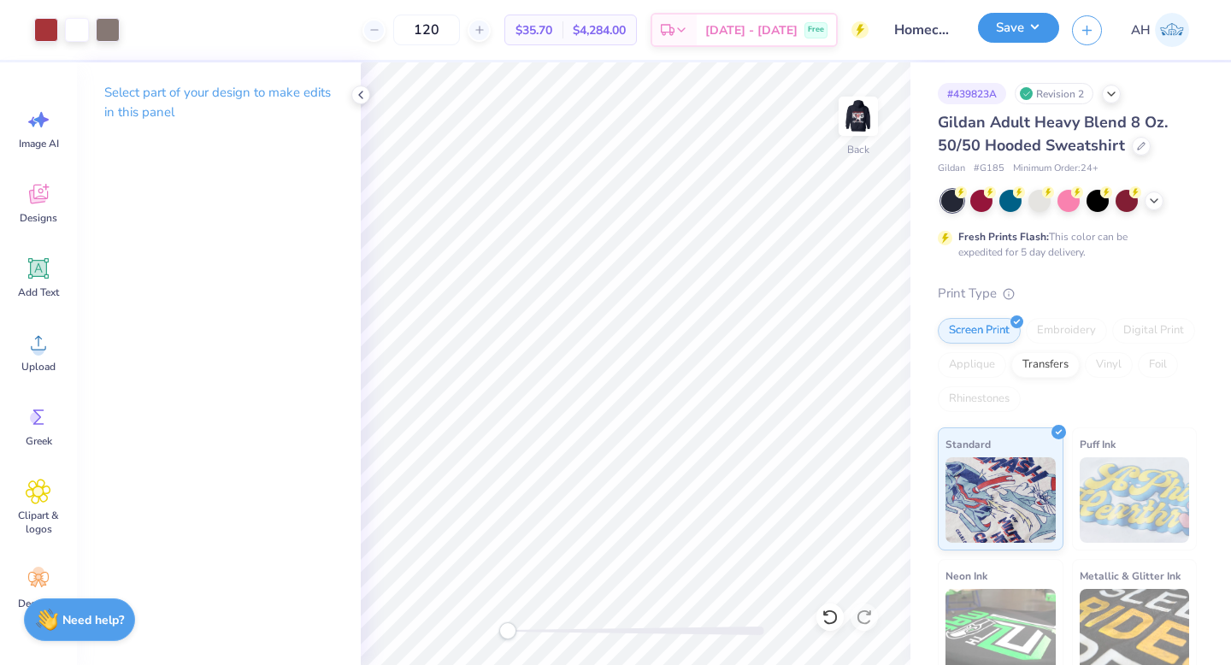
click at [1019, 34] on button "Save" at bounding box center [1018, 28] width 81 height 30
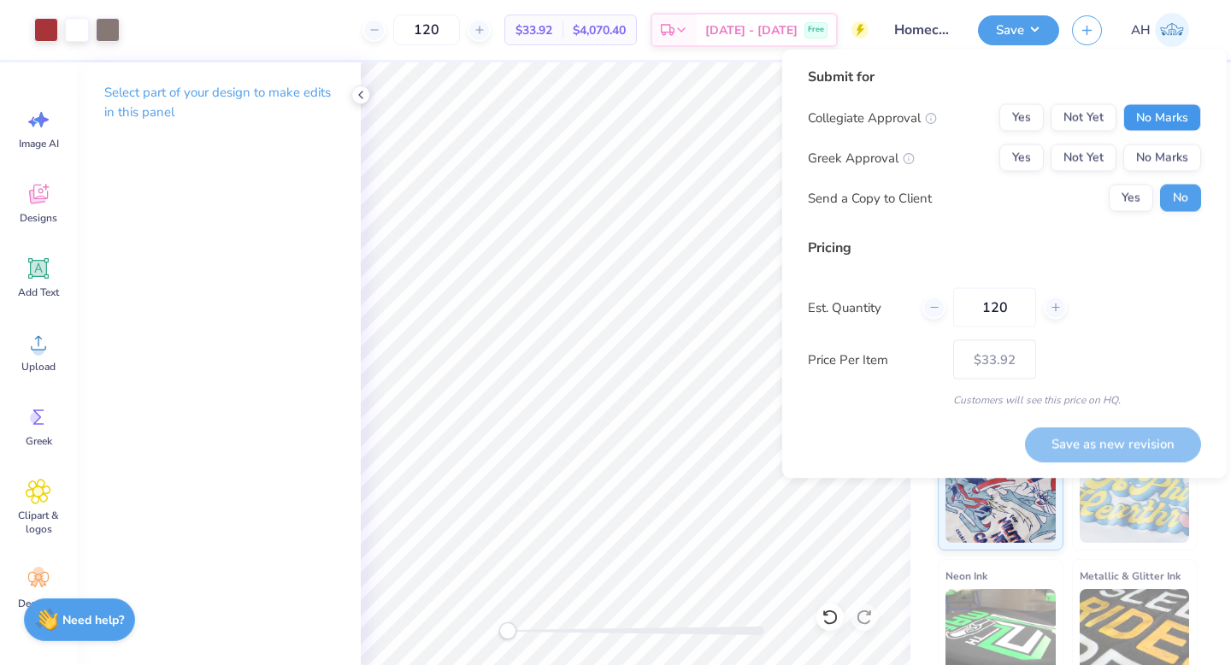
click at [1142, 115] on button "No Marks" at bounding box center [1162, 117] width 78 height 27
click at [1010, 165] on button "Yes" at bounding box center [1021, 157] width 44 height 27
click at [1061, 432] on button "Save as new revision" at bounding box center [1113, 444] width 176 height 35
type input "$33.92"
